Goal: Information Seeking & Learning: Learn about a topic

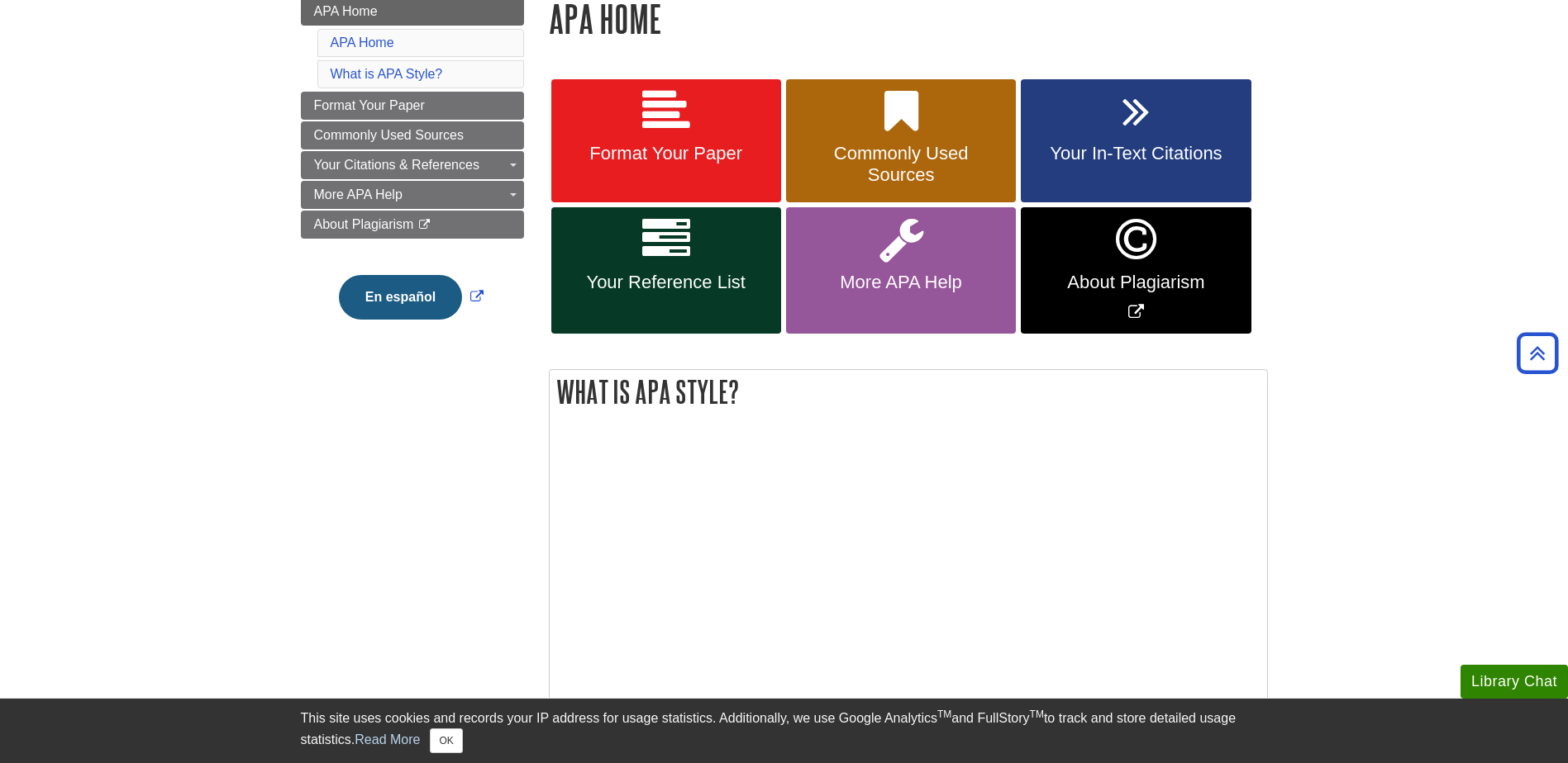
scroll to position [248, 0]
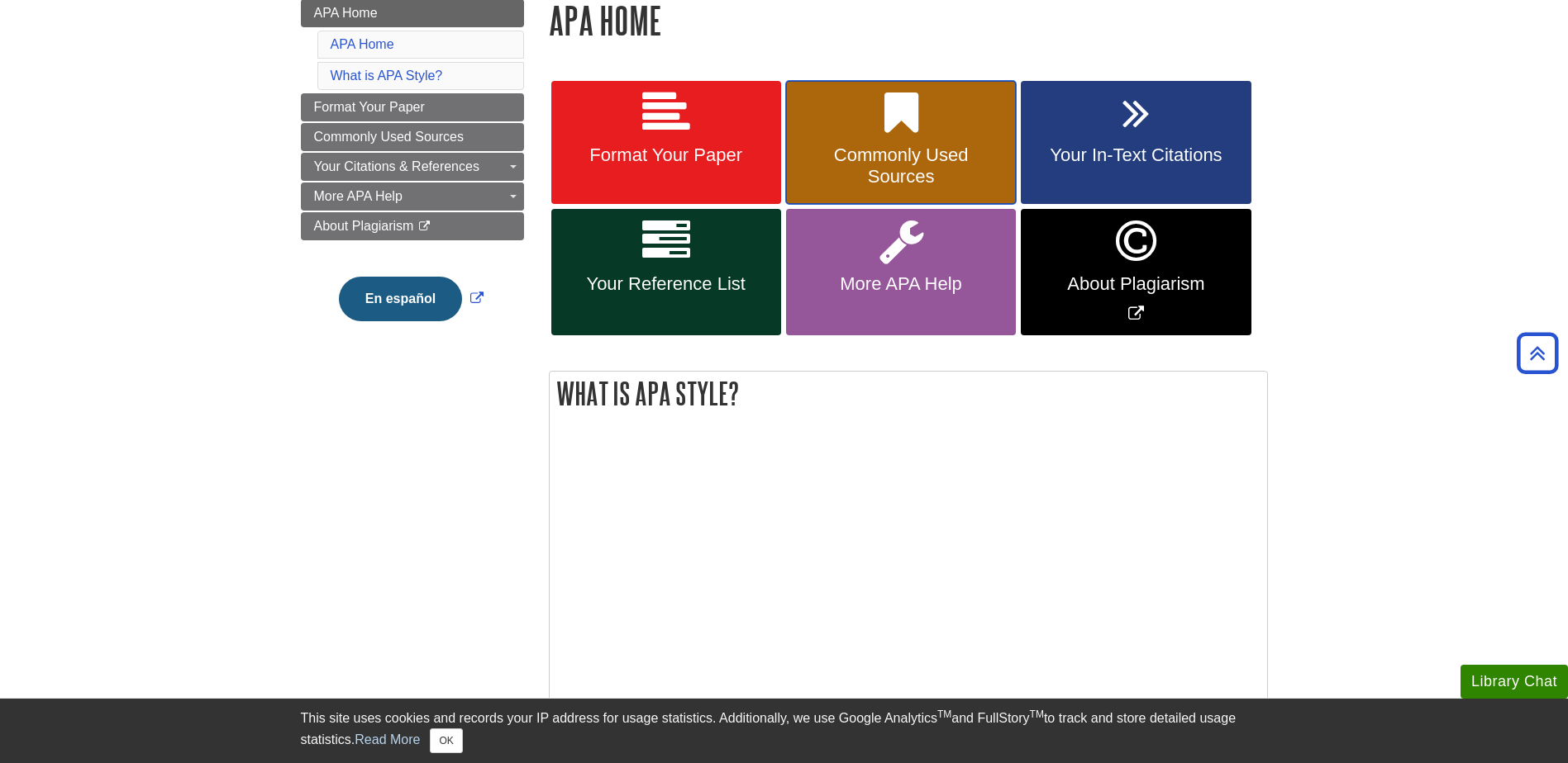
click at [934, 170] on span "Commonly Used Sources" at bounding box center [900, 166] width 205 height 43
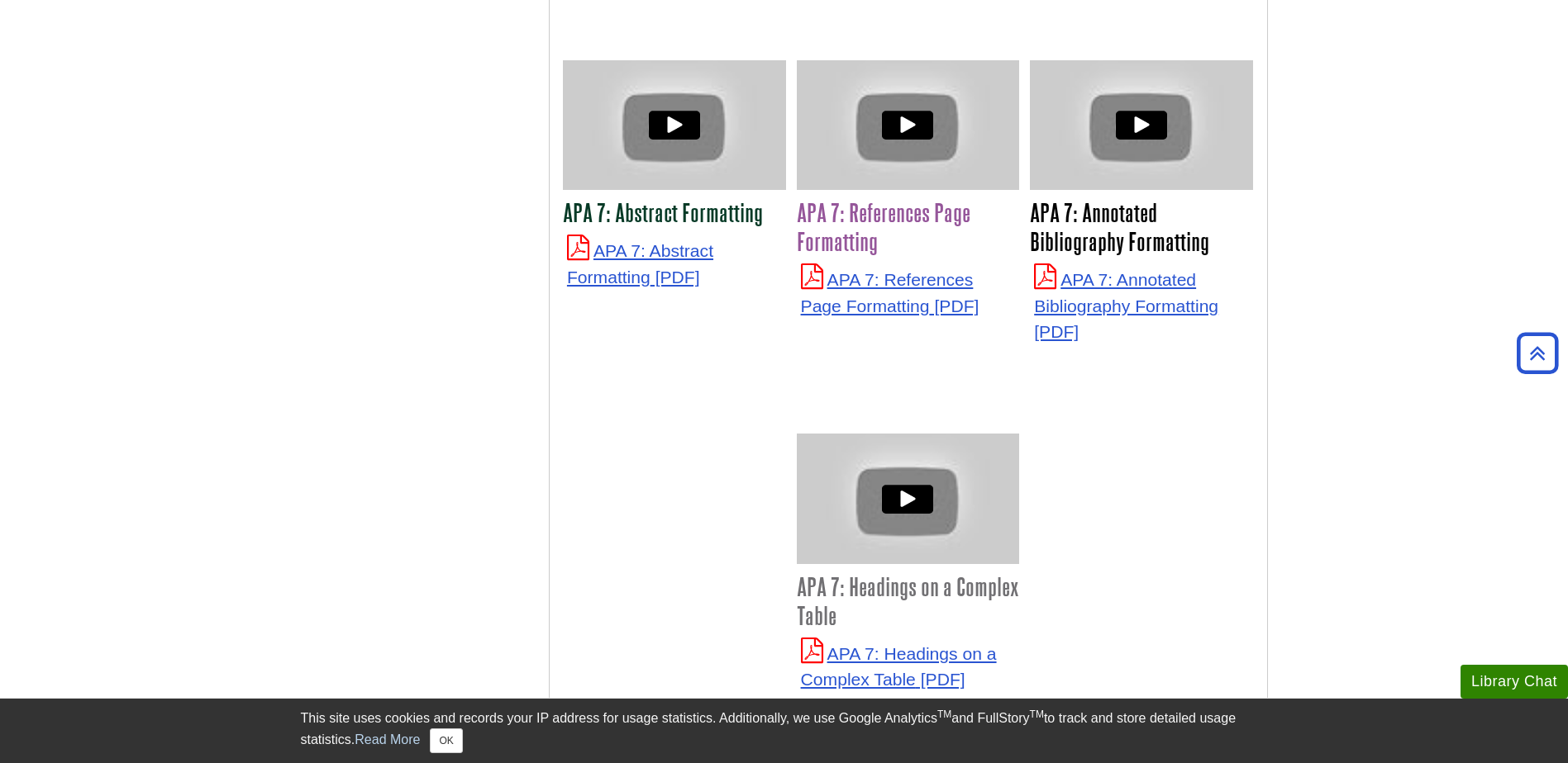
scroll to position [4131, 0]
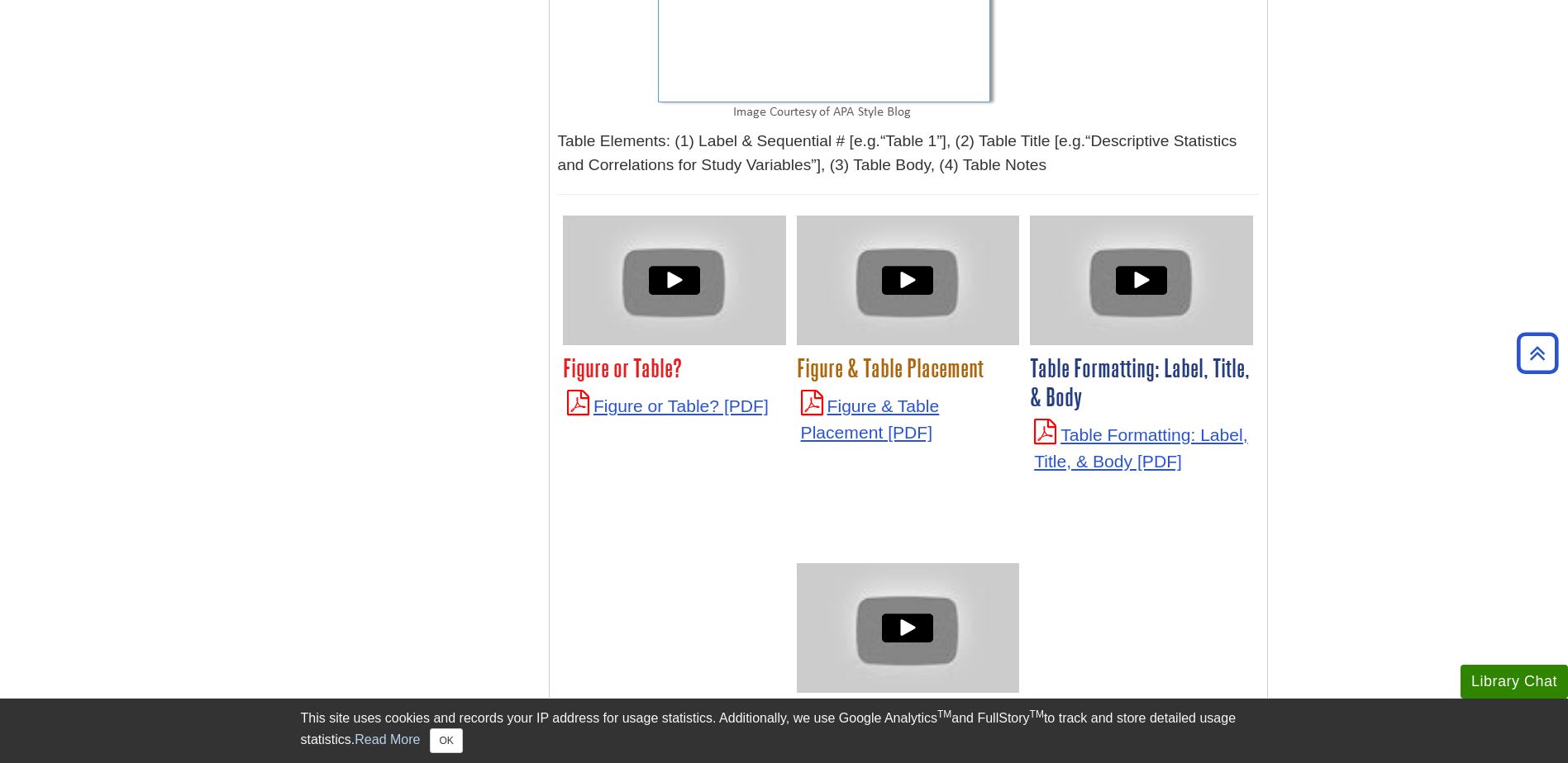
scroll to position [6279, 0]
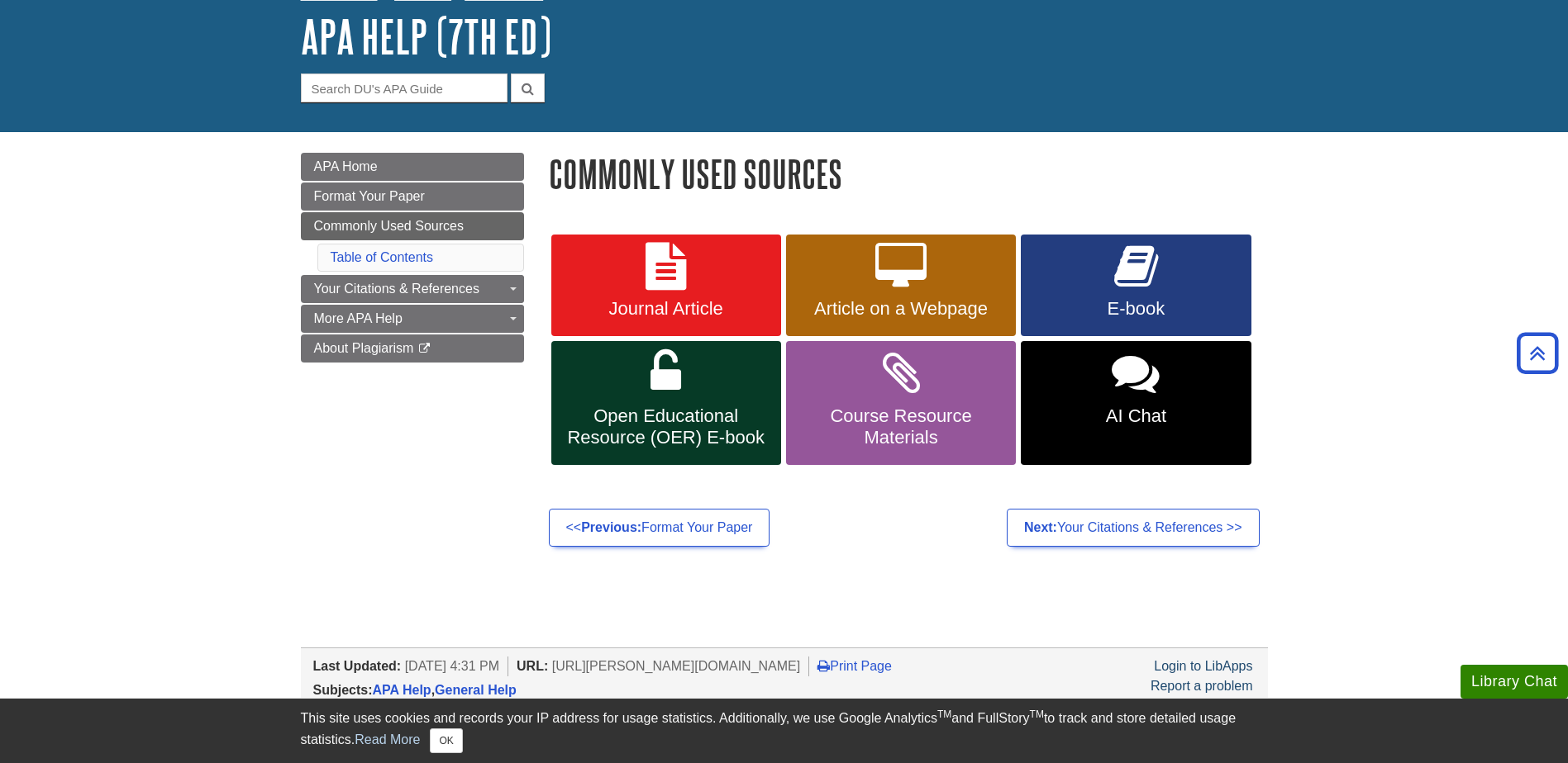
scroll to position [85, 0]
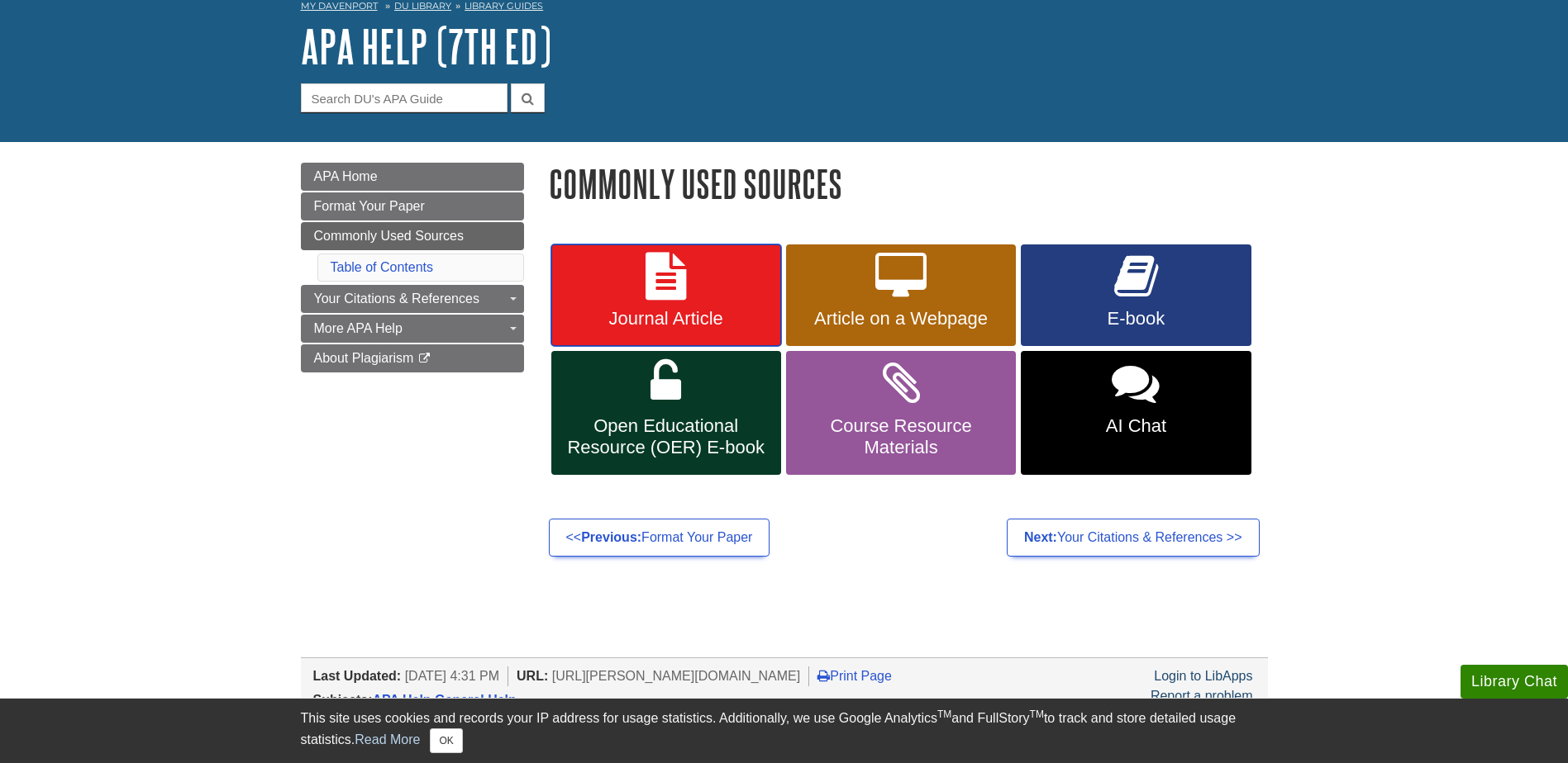
click at [726, 312] on span "Journal Article" at bounding box center [666, 319] width 205 height 21
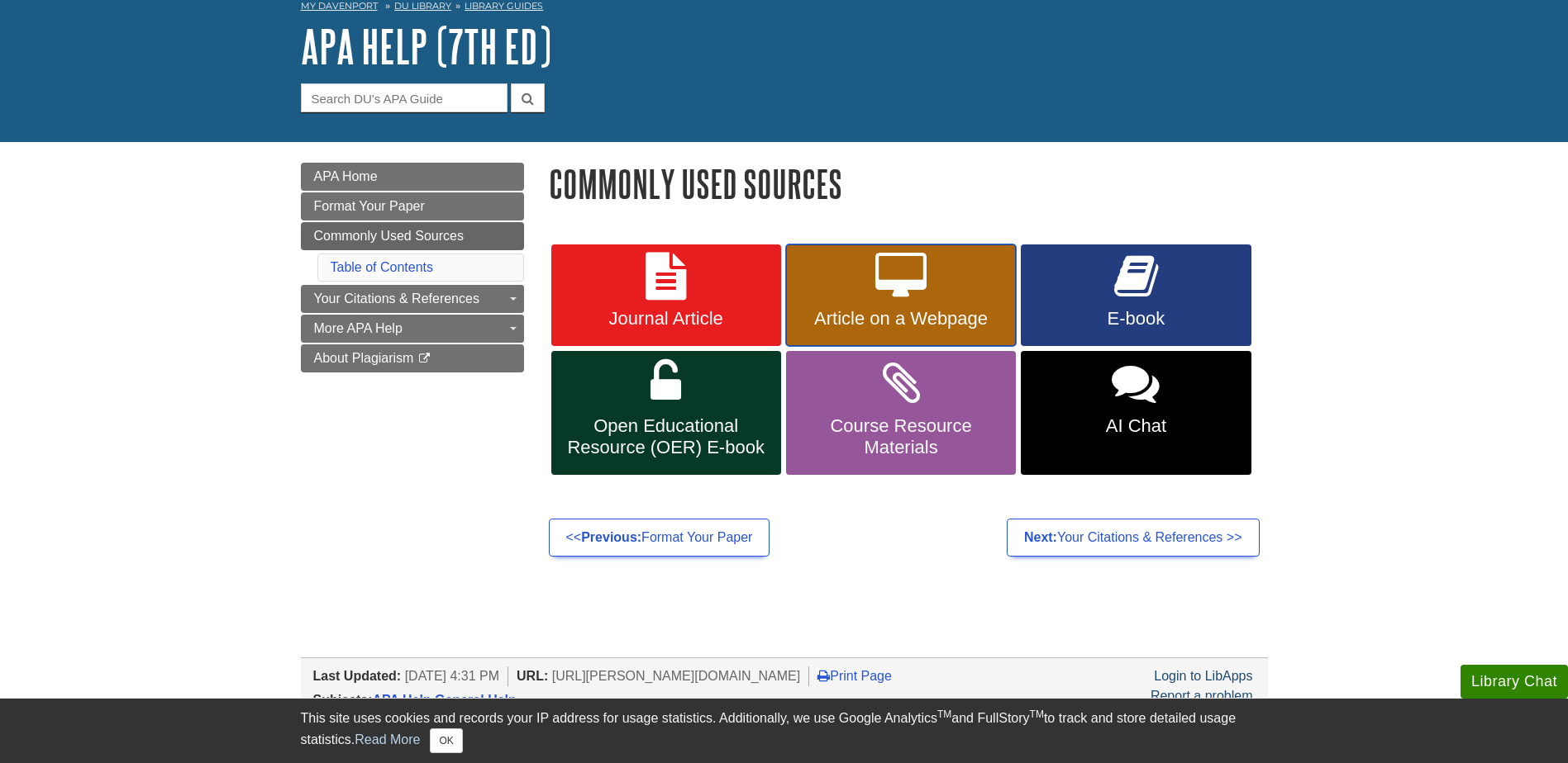
click at [884, 314] on span "Article on a Webpage" at bounding box center [900, 319] width 205 height 21
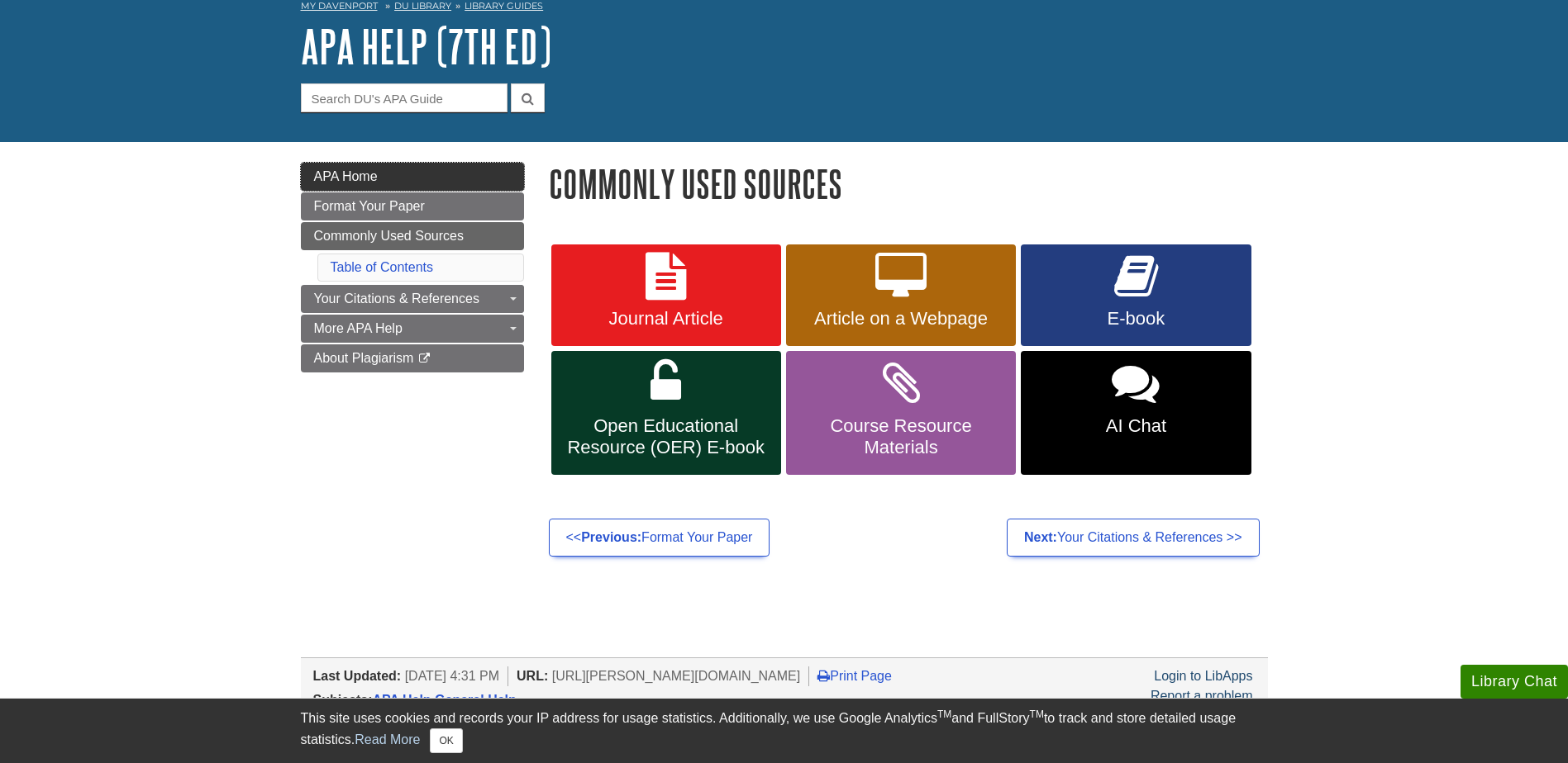
click at [413, 178] on link "APA Home" at bounding box center [412, 176] width 223 height 28
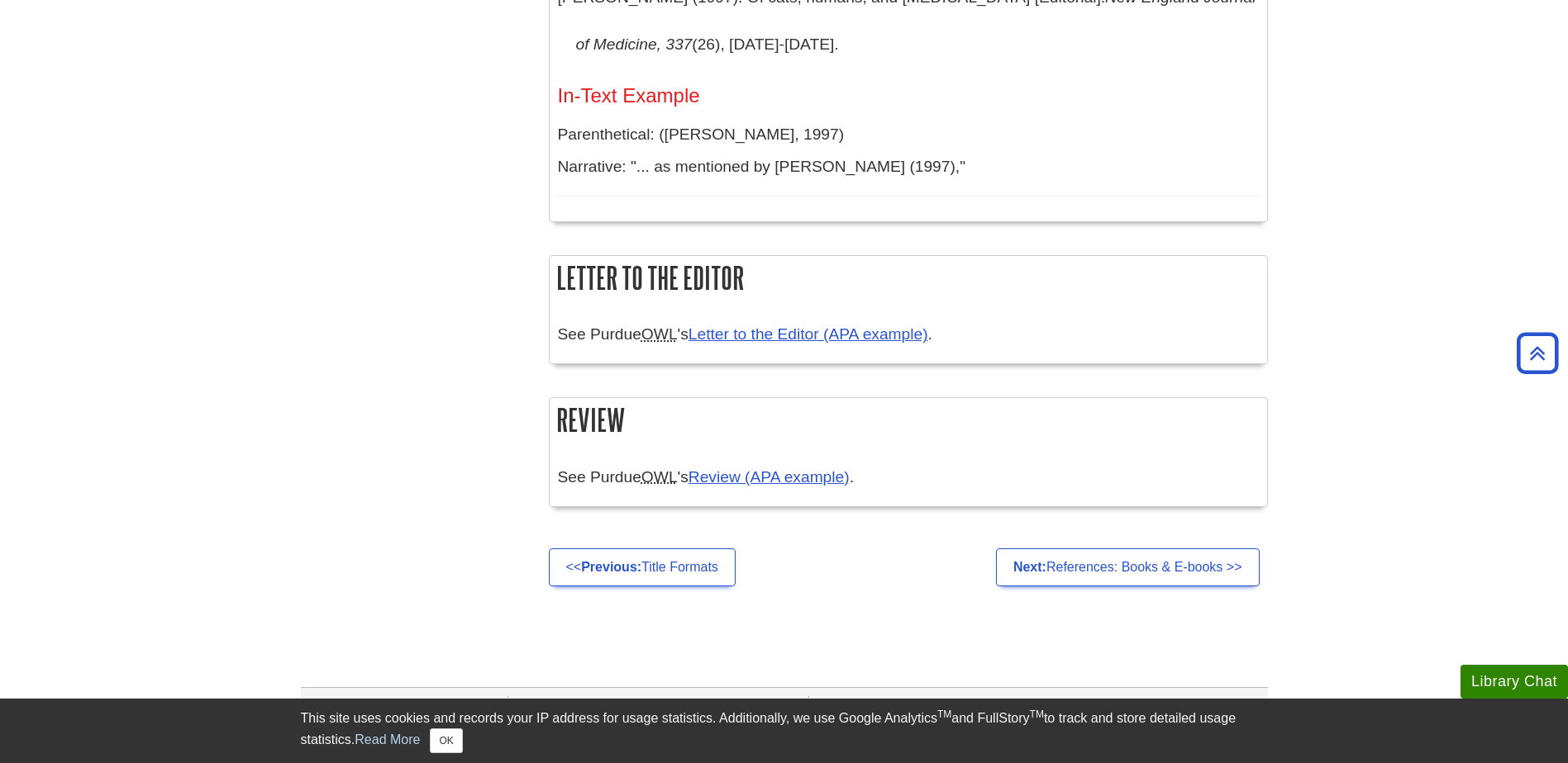
scroll to position [3358, 0]
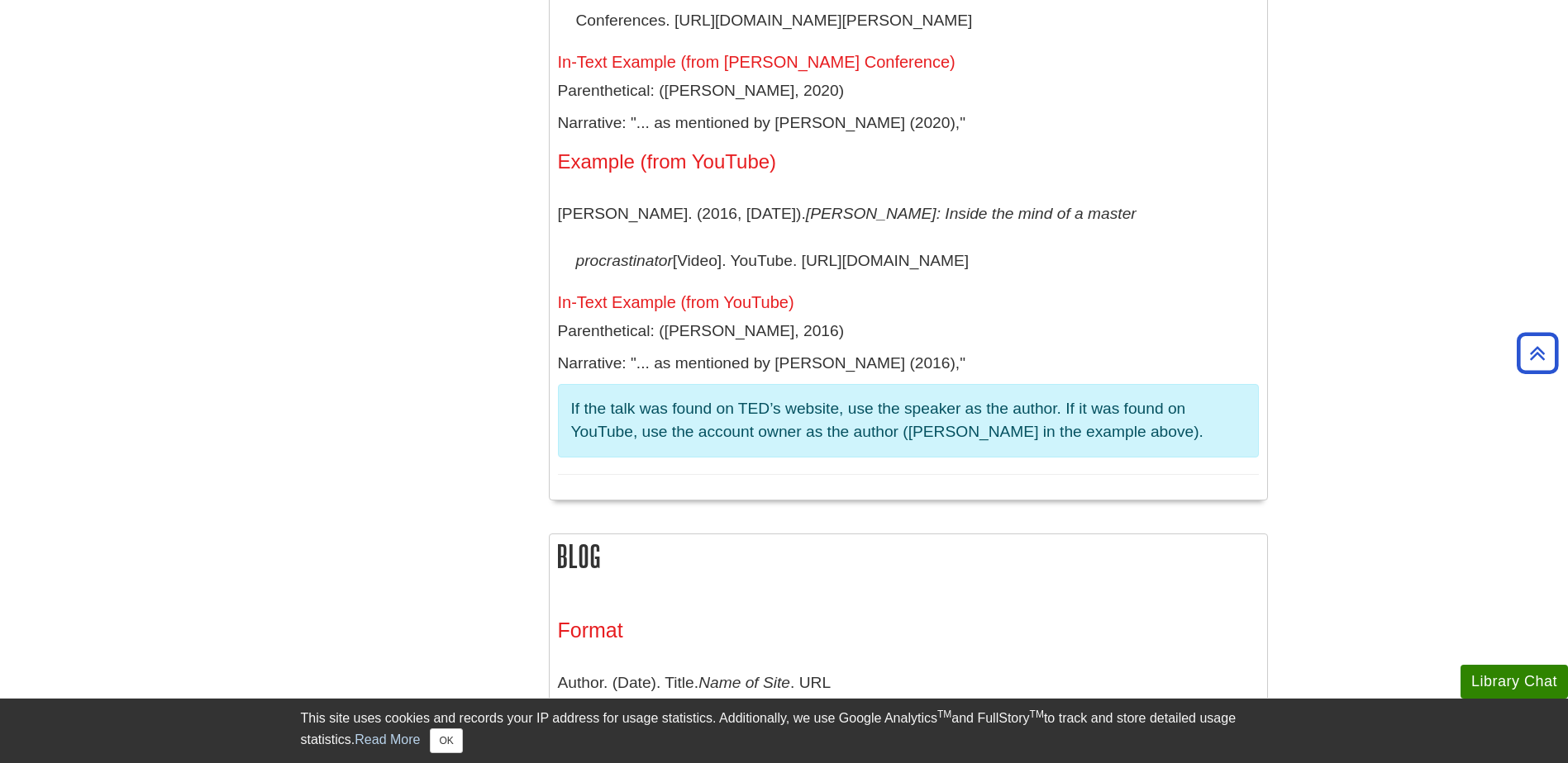
scroll to position [11729, 0]
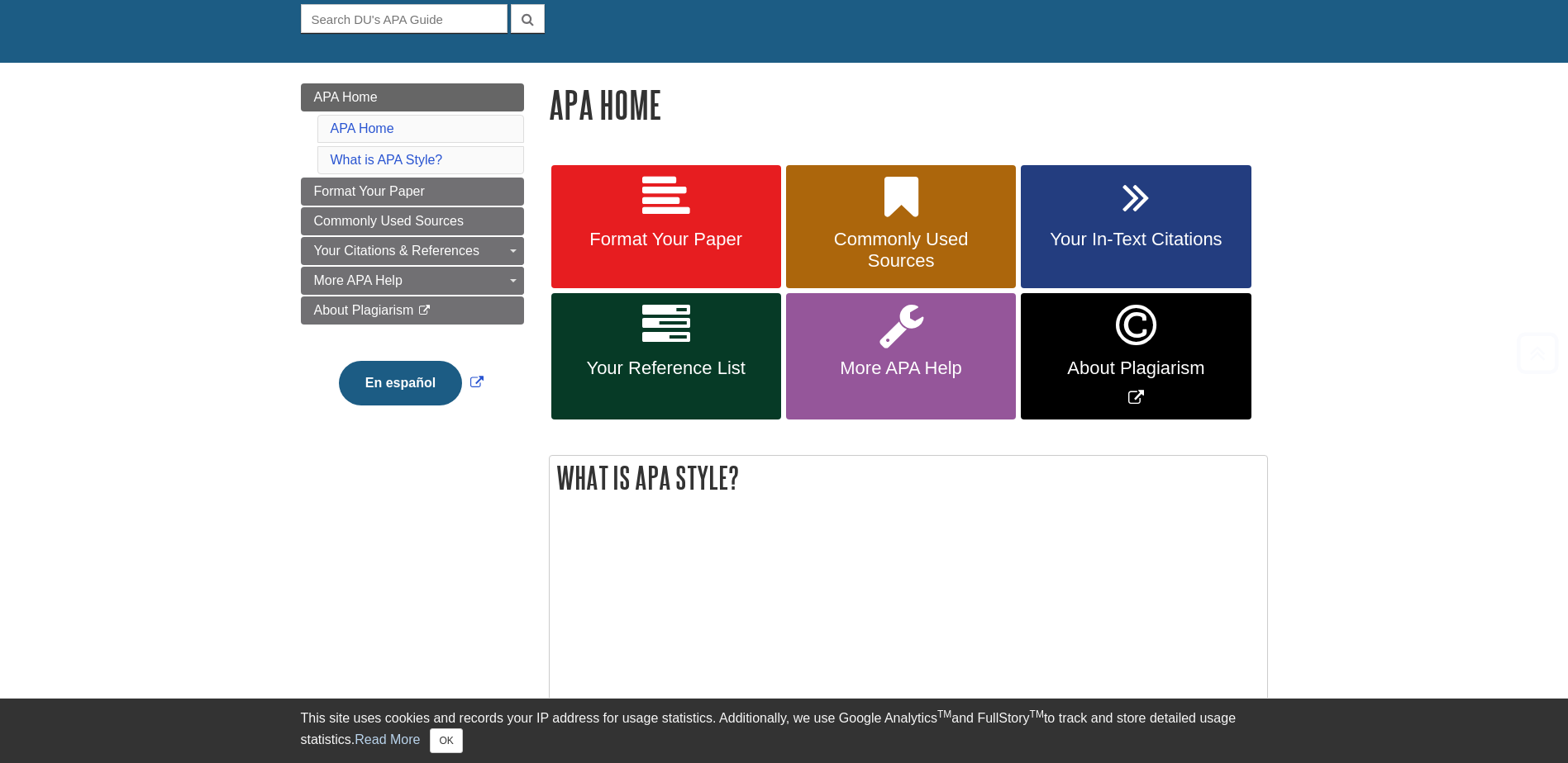
scroll to position [248, 0]
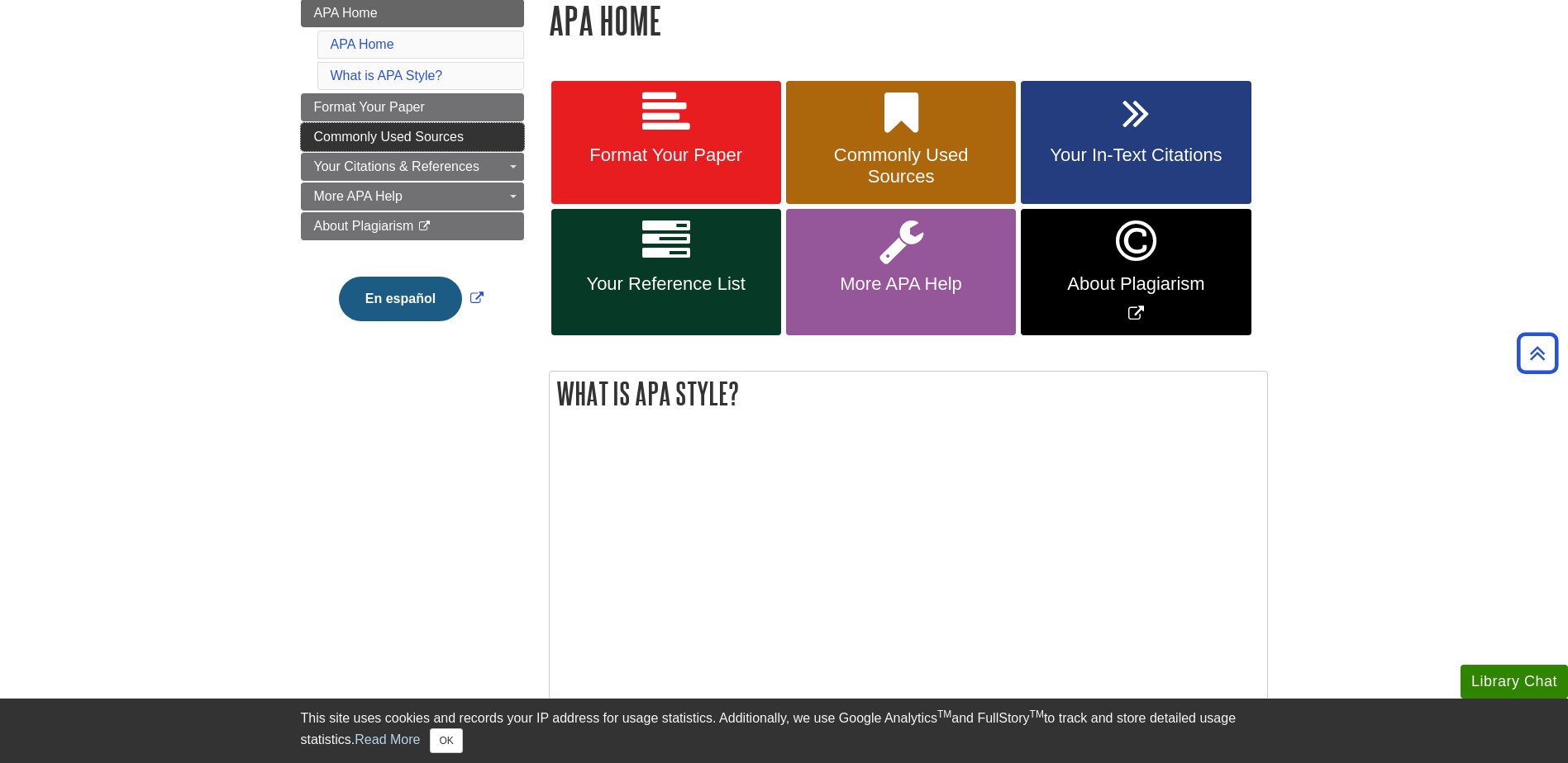
click at [445, 136] on span "Commonly Used Sources" at bounding box center [389, 136] width 150 height 14
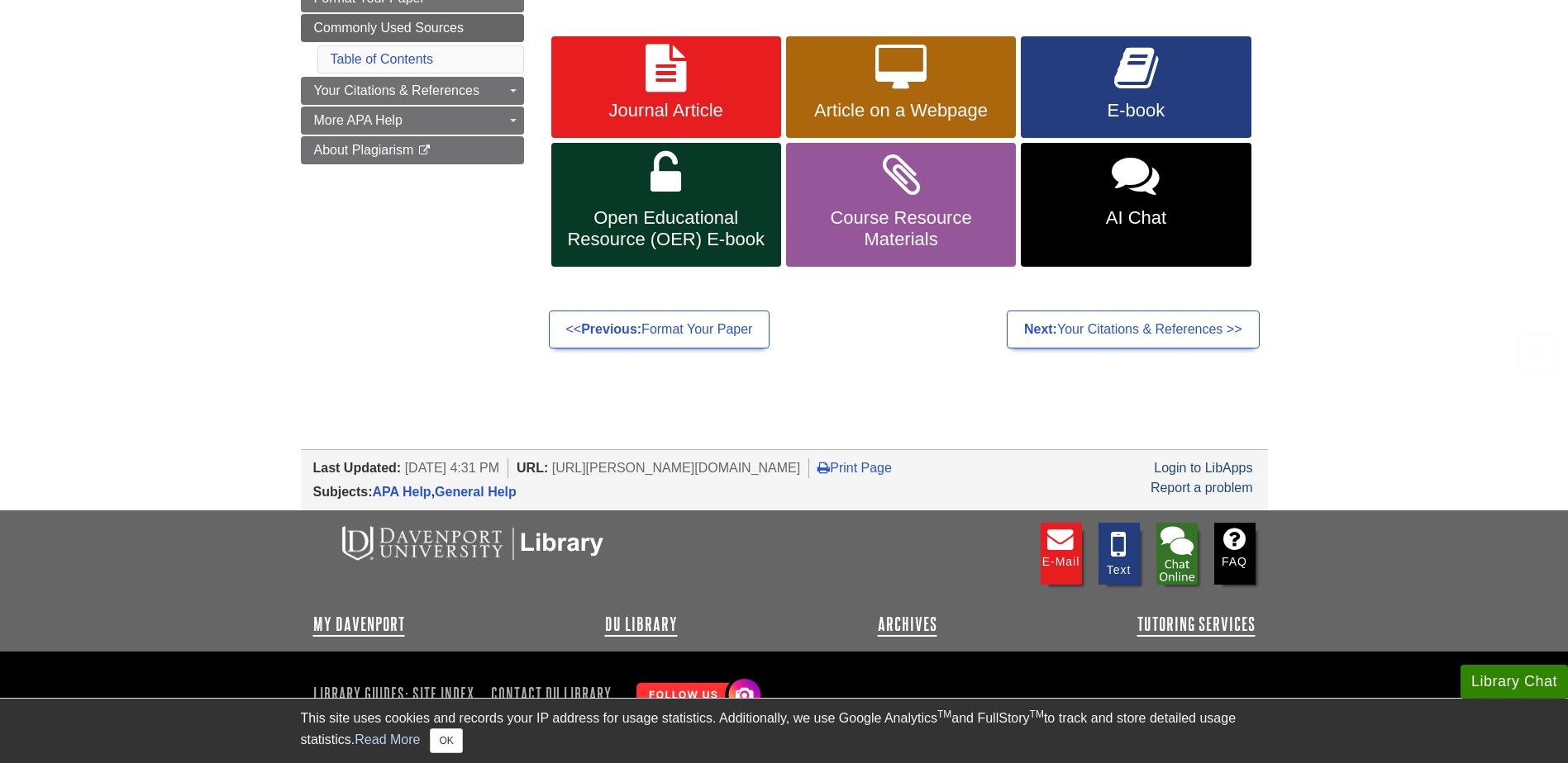
scroll to position [331, 0]
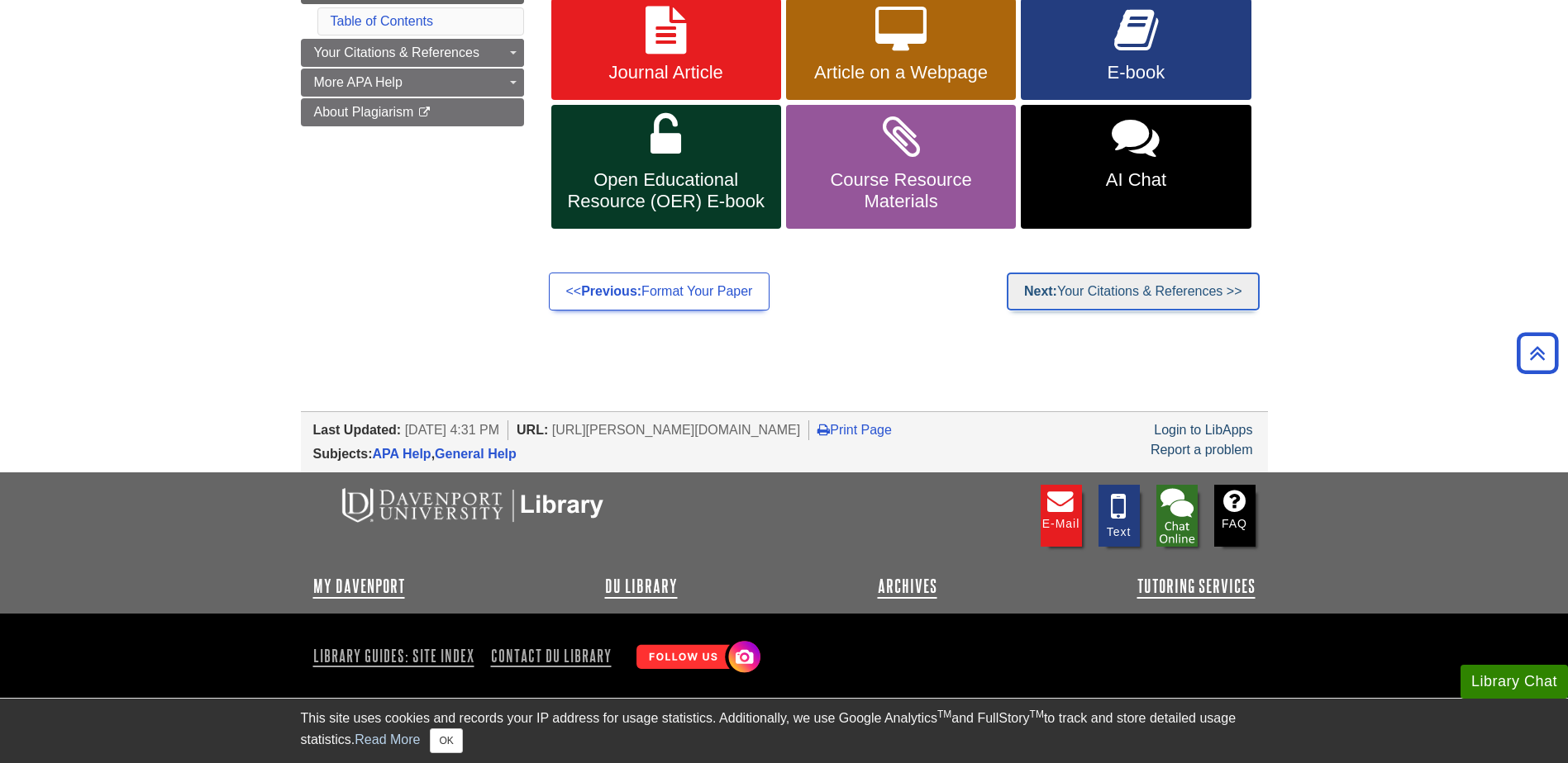
click at [1171, 297] on link "Next: Your Citations & References >>" at bounding box center [1133, 291] width 253 height 38
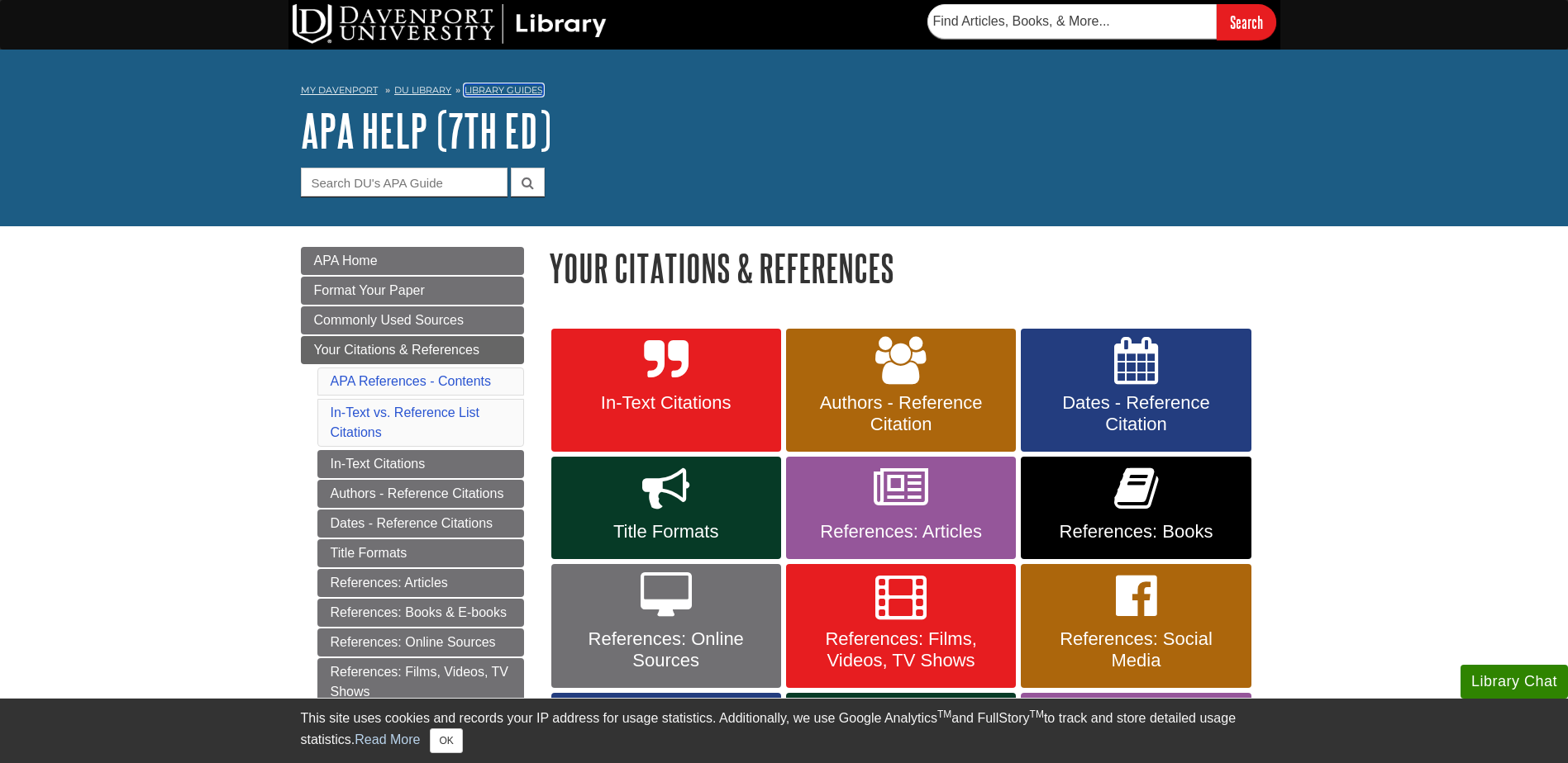
click at [491, 90] on link "Library Guides" at bounding box center [503, 91] width 79 height 12
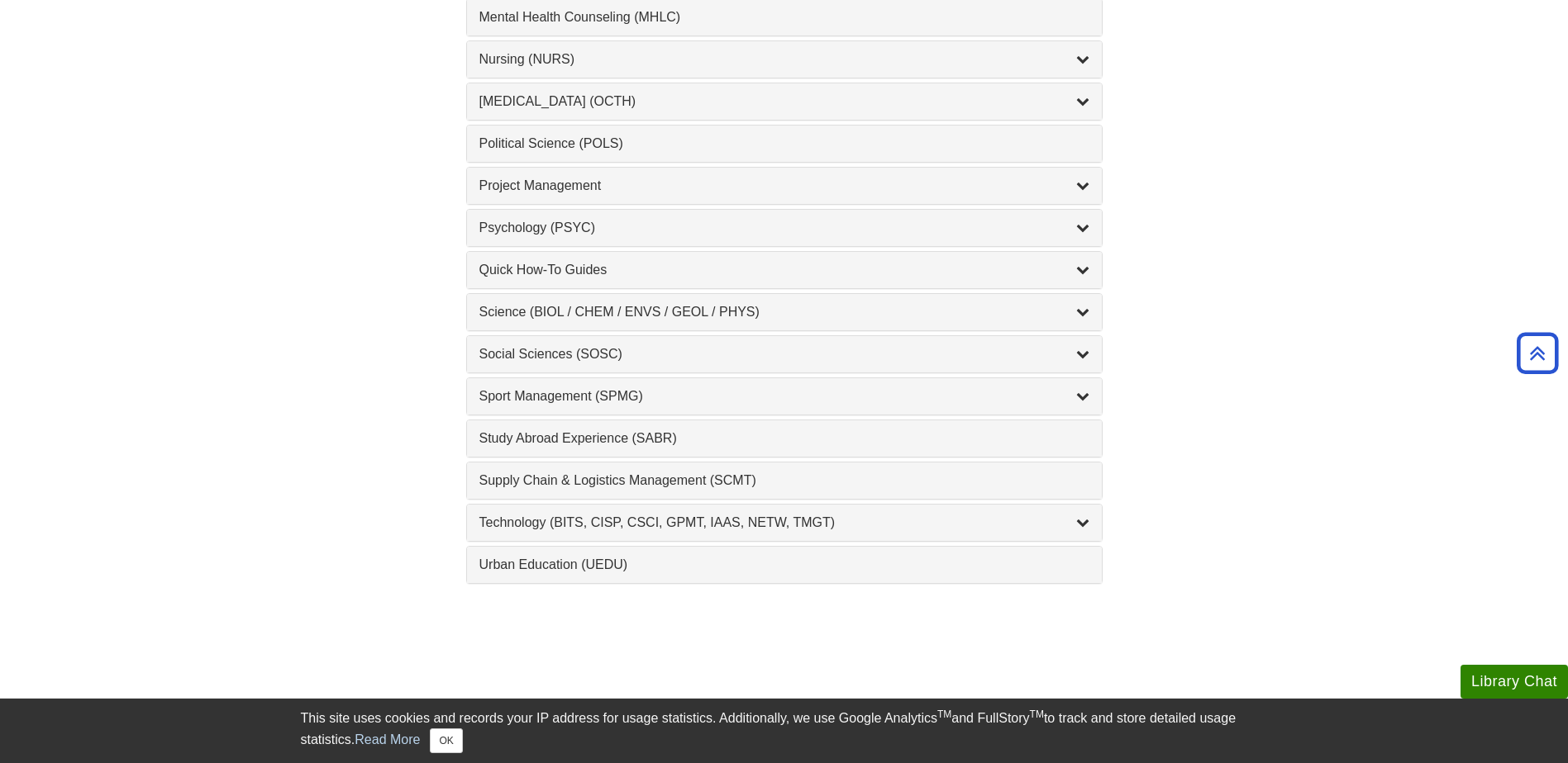
scroll to position [1653, 0]
